Goal: Information Seeking & Learning: Find specific fact

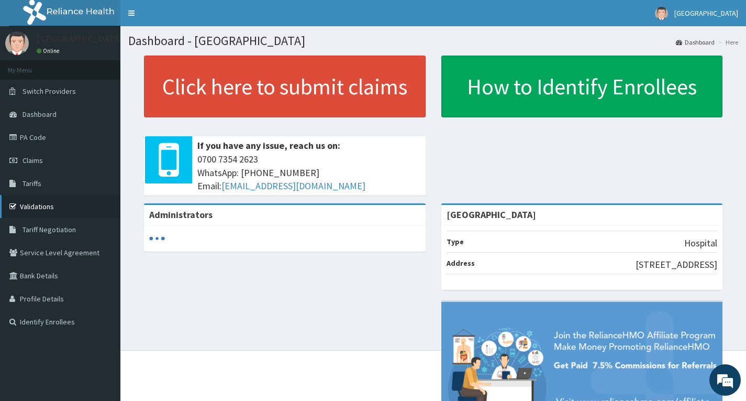
click at [47, 207] on link "Validations" at bounding box center [60, 206] width 120 height 23
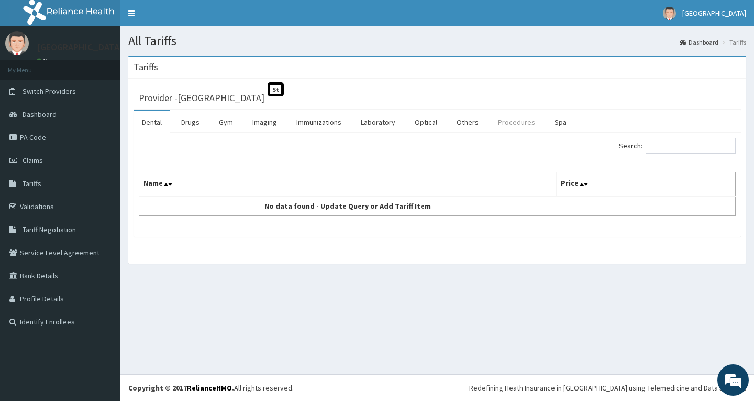
click at [501, 127] on link "Procedures" at bounding box center [517, 122] width 54 height 22
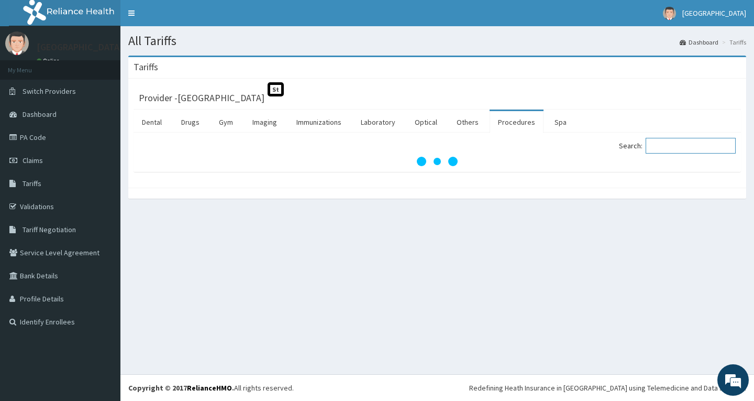
click at [670, 148] on input "Search:" at bounding box center [691, 146] width 90 height 16
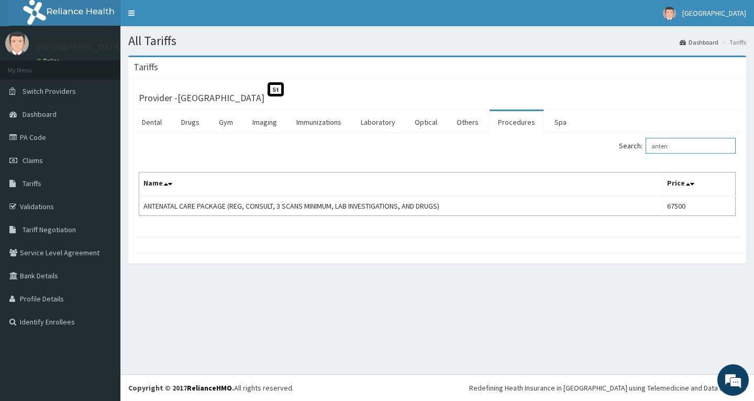
type input "anten"
click at [200, 120] on link "Drugs" at bounding box center [190, 122] width 35 height 22
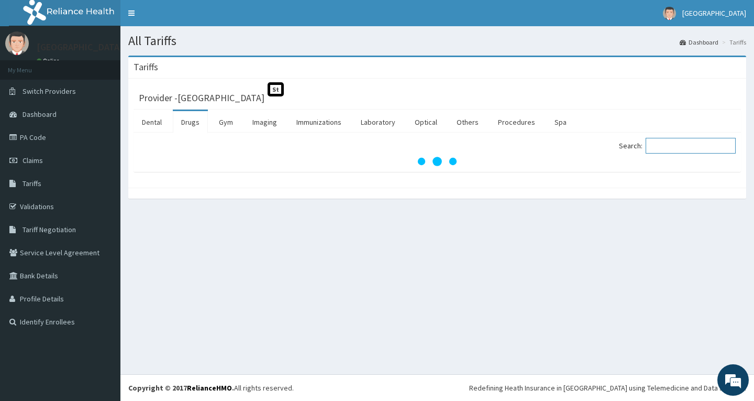
click at [666, 141] on input "Search:" at bounding box center [691, 146] width 90 height 16
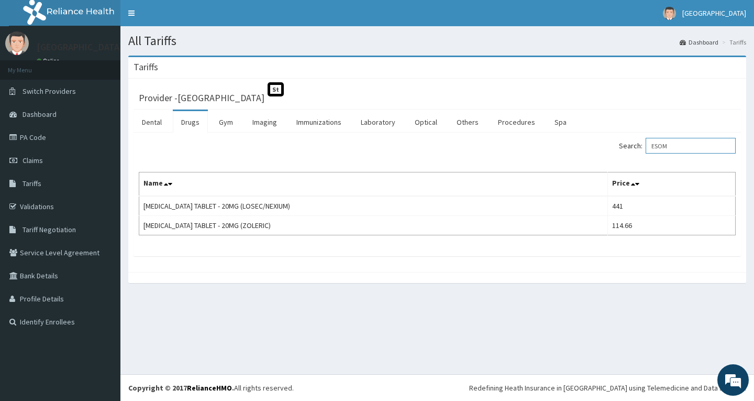
drag, startPoint x: 688, startPoint y: 149, endPoint x: 583, endPoint y: 148, distance: 104.8
click at [583, 148] on div "Search: ESOM" at bounding box center [590, 147] width 291 height 18
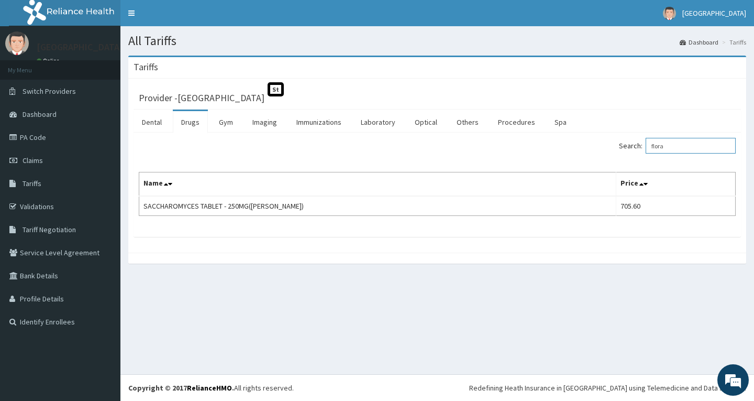
drag, startPoint x: 687, startPoint y: 144, endPoint x: 371, endPoint y: 73, distance: 323.8
click at [341, 71] on div "Tariffs Provider - [GEOGRAPHIC_DATA] St Dental Drugs Gym Imaging Immunizations …" at bounding box center [437, 160] width 618 height 208
type input "PERME"
click at [28, 201] on link "Validations" at bounding box center [60, 206] width 120 height 23
